Goal: Submit feedback/report problem

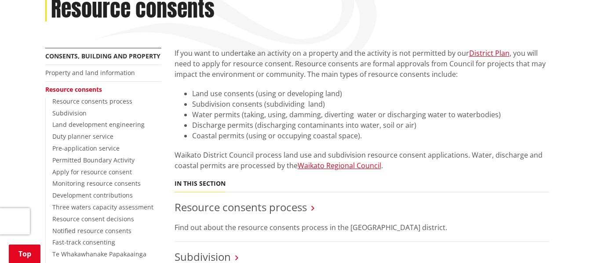
scroll to position [132, 0]
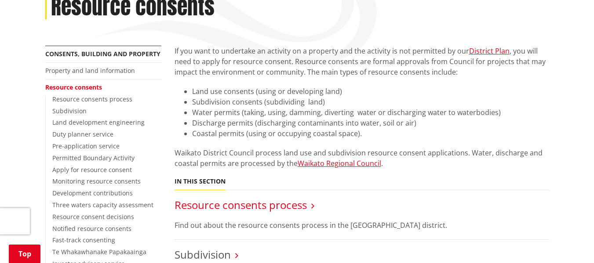
click at [304, 206] on link "Resource consents process" at bounding box center [241, 205] width 132 height 15
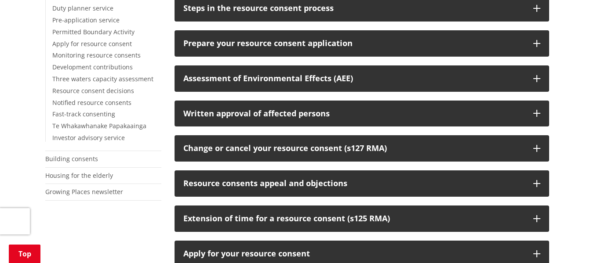
scroll to position [352, 0]
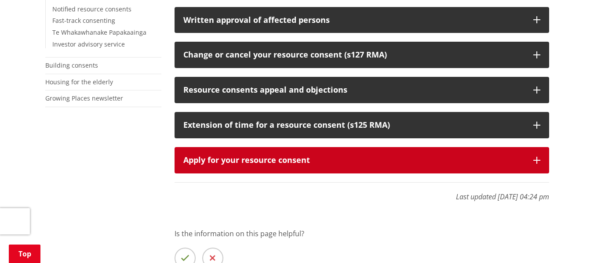
click at [294, 159] on div "Apply for your resource consent" at bounding box center [353, 160] width 341 height 9
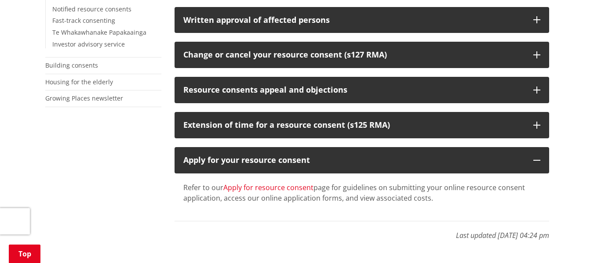
click at [266, 188] on link "Apply for resource consent" at bounding box center [268, 188] width 90 height 10
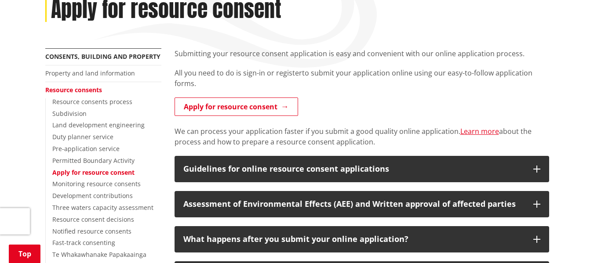
scroll to position [132, 0]
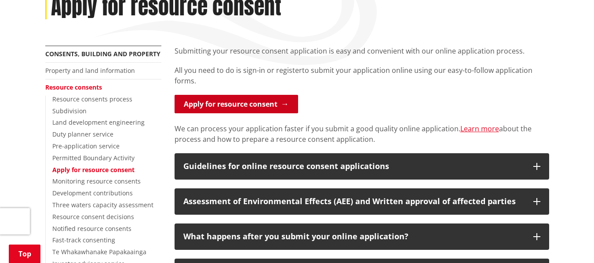
click at [256, 103] on link "Apply for resource consent" at bounding box center [237, 104] width 124 height 18
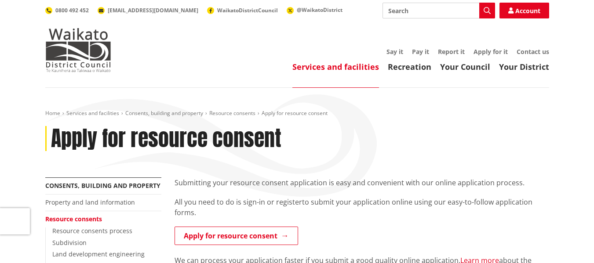
click at [421, 11] on input "Search" at bounding box center [439, 11] width 113 height 16
type input "how do I track my resource consent application"
click at [486, 8] on icon "button" at bounding box center [487, 10] width 7 height 7
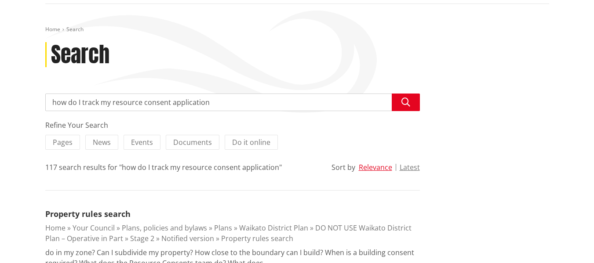
scroll to position [88, 0]
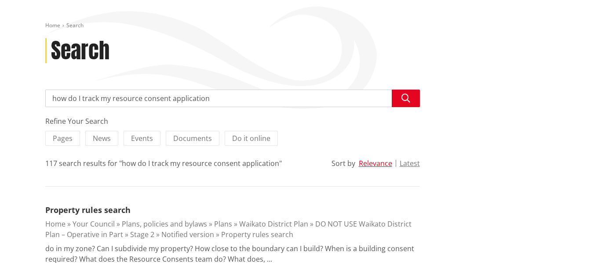
click at [233, 99] on input "how do I track my resource consent application" at bounding box center [232, 99] width 375 height 18
type input "h"
type input "LUC0049/26"
click at [402, 95] on icon "button" at bounding box center [406, 98] width 9 height 9
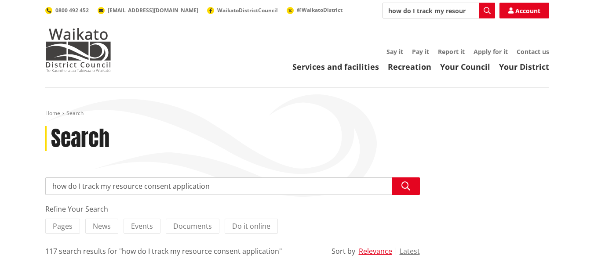
scroll to position [88, 0]
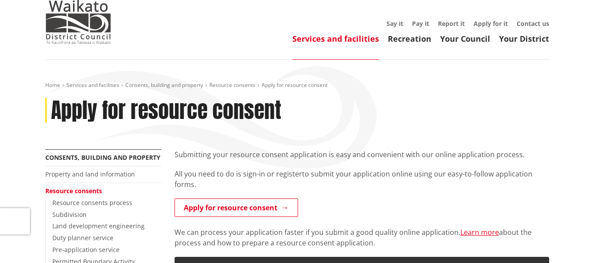
scroll to position [88, 0]
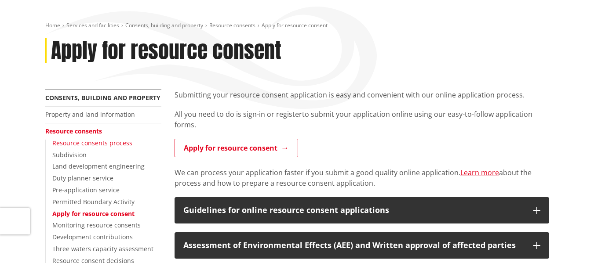
click at [112, 145] on link "Resource consents process" at bounding box center [92, 143] width 80 height 8
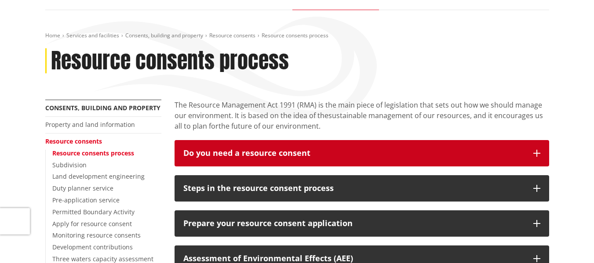
scroll to position [88, 0]
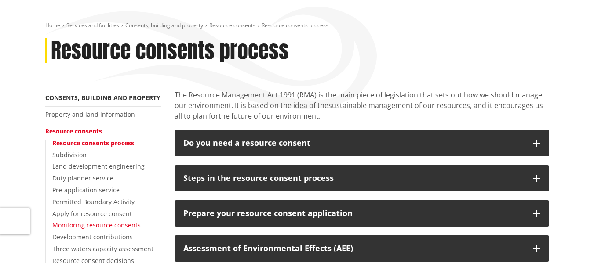
click at [113, 226] on link "Monitoring resource consents" at bounding box center [96, 225] width 88 height 8
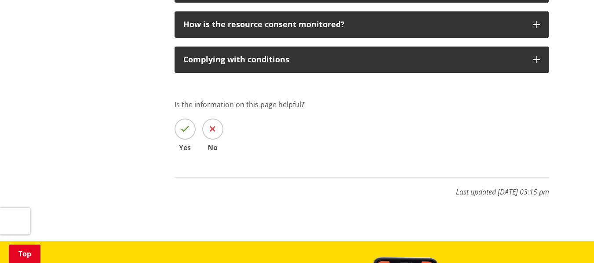
scroll to position [528, 0]
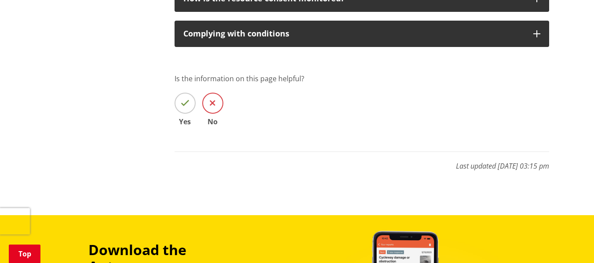
click at [213, 104] on icon at bounding box center [213, 103] width 6 height 9
click at [0, 0] on input "No" at bounding box center [0, 0] width 0 height 0
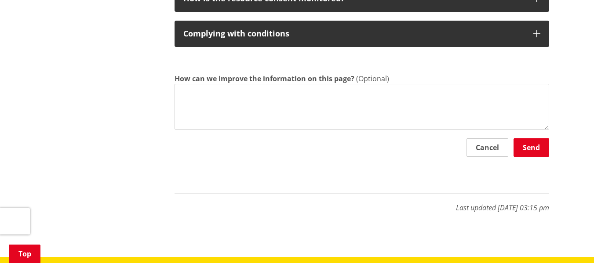
click at [197, 92] on textarea "How can we improve the information on this page?" at bounding box center [362, 107] width 375 height 46
click at [317, 95] on textarea "Put a link in to where Resource Consents can be tracked" at bounding box center [362, 107] width 375 height 46
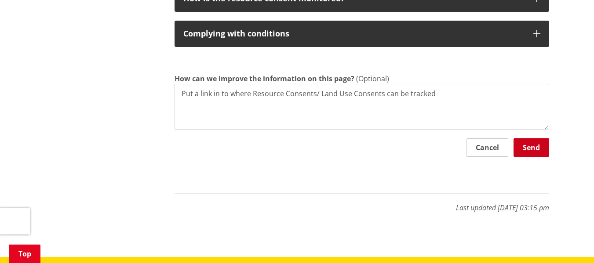
type textarea "Put a link in to where Resource Consents/ Land Use Consents can be tracked"
click at [531, 149] on button "Send" at bounding box center [532, 148] width 36 height 18
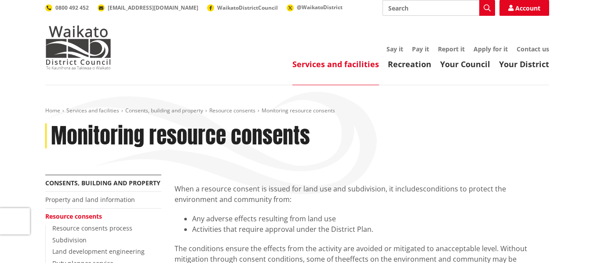
scroll to position [0, 0]
